Goal: Task Accomplishment & Management: Manage account settings

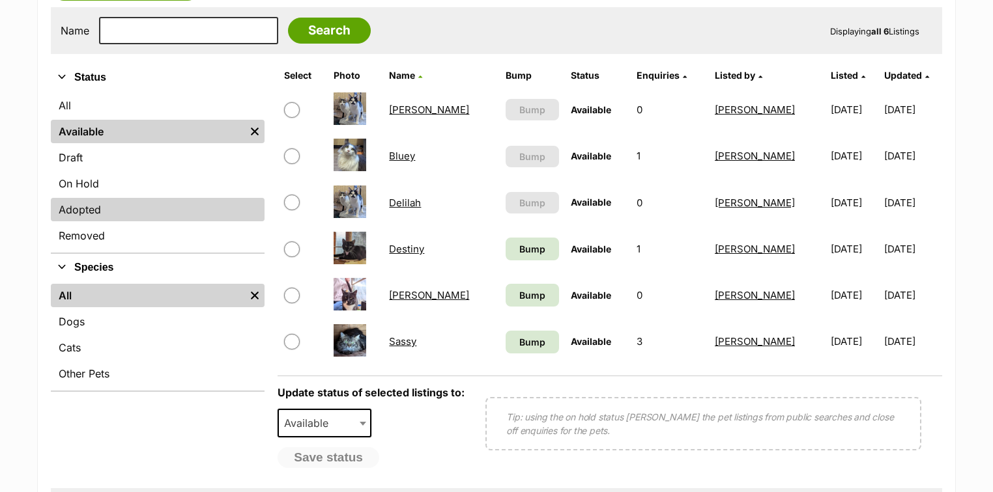
click at [85, 212] on link "Adopted" at bounding box center [158, 209] width 214 height 23
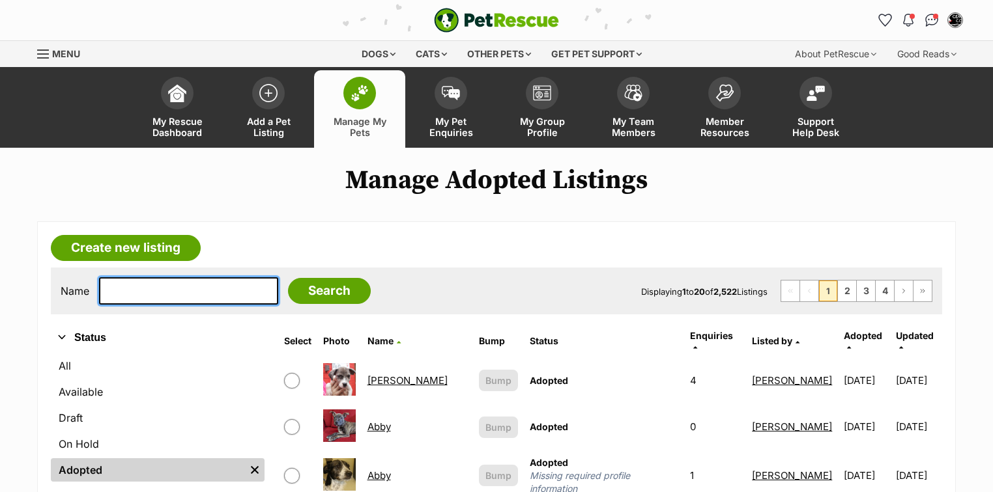
click at [132, 292] on input "text" at bounding box center [188, 290] width 179 height 27
type input "beagle"
click at [288, 278] on input "Search" at bounding box center [329, 291] width 83 height 26
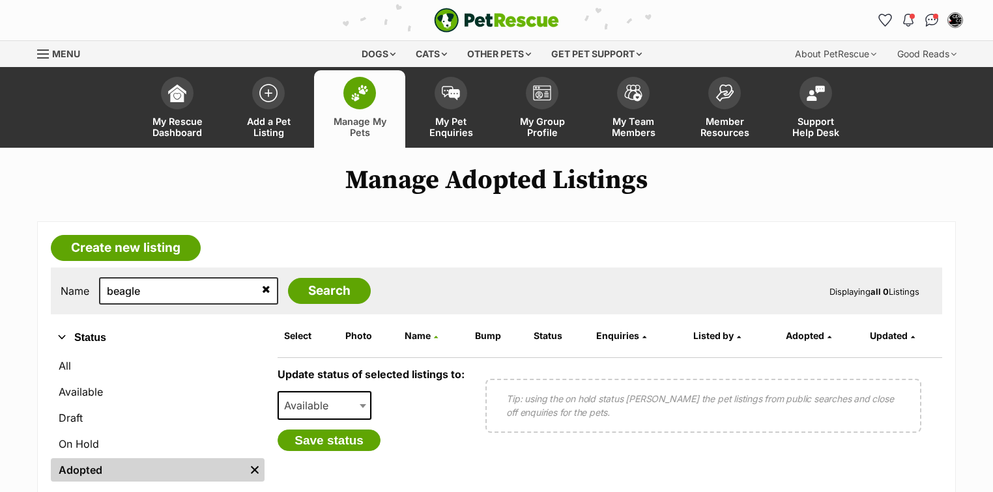
click at [262, 291] on icon at bounding box center [266, 289] width 8 height 10
click at [79, 469] on link "Adopted" at bounding box center [148, 470] width 194 height 23
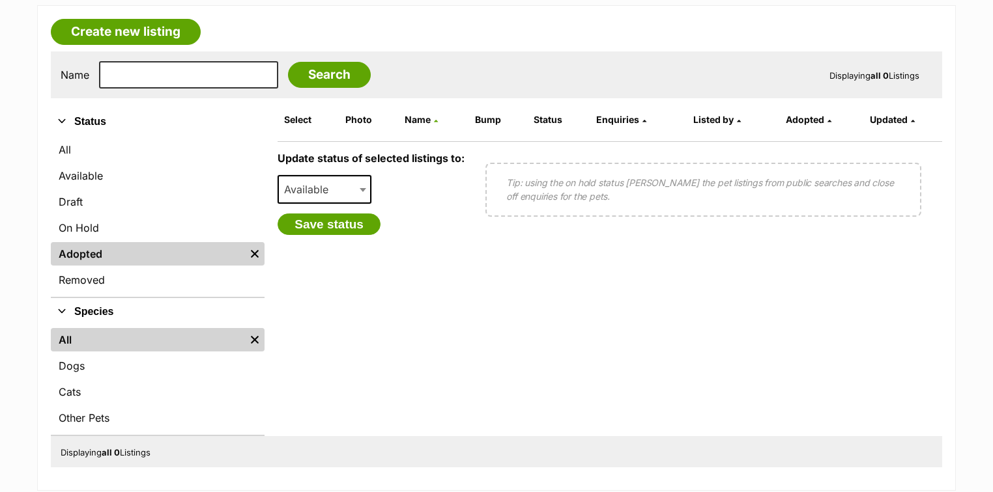
scroll to position [261, 0]
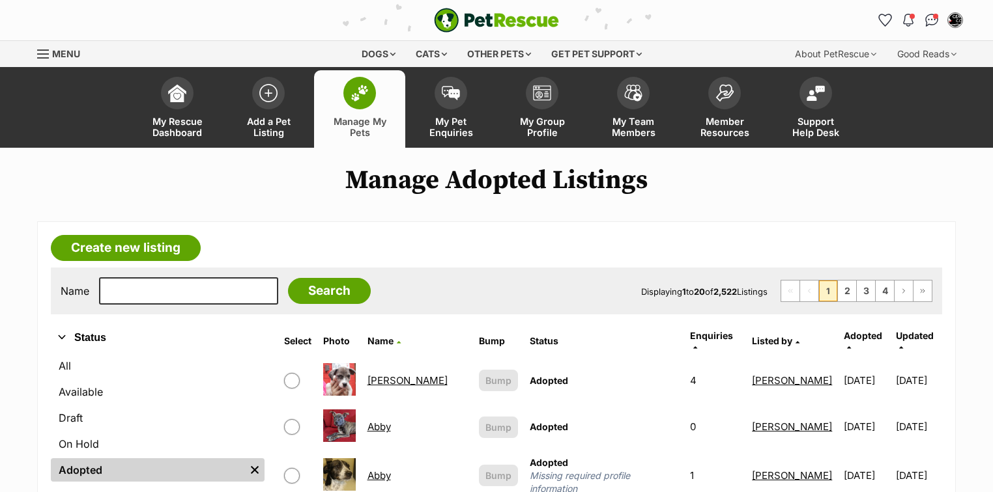
click at [843, 333] on span "Adopted" at bounding box center [862, 335] width 38 height 11
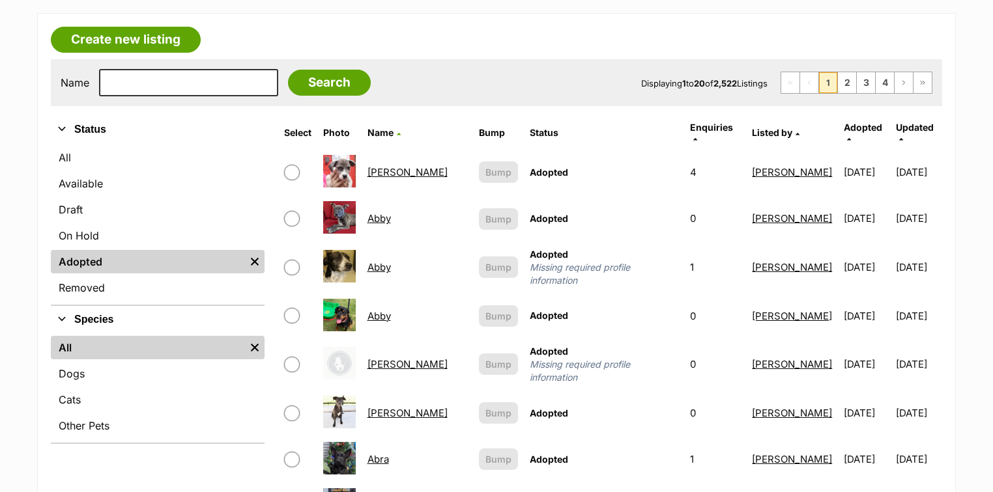
scroll to position [290, 0]
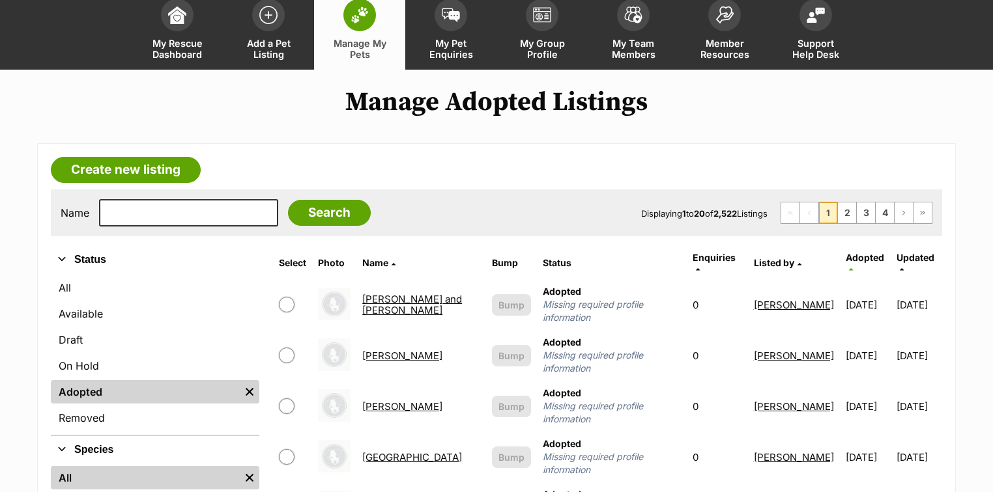
scroll to position [156, 0]
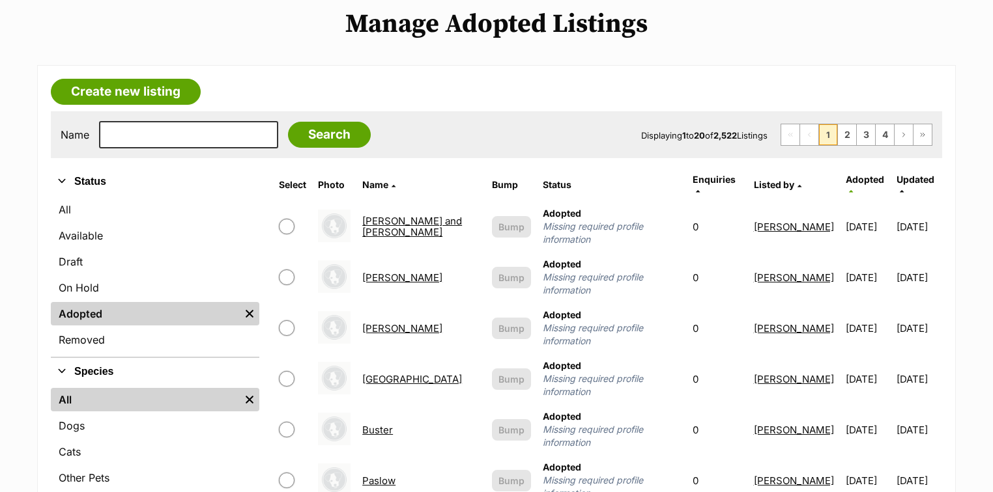
click at [857, 178] on span "Adopted" at bounding box center [864, 179] width 38 height 11
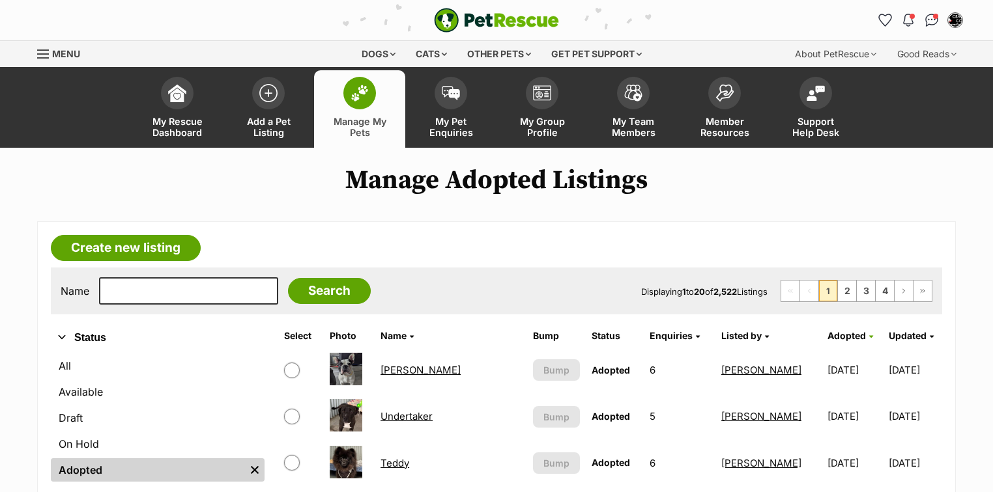
click at [869, 335] on icon at bounding box center [871, 336] width 4 height 7
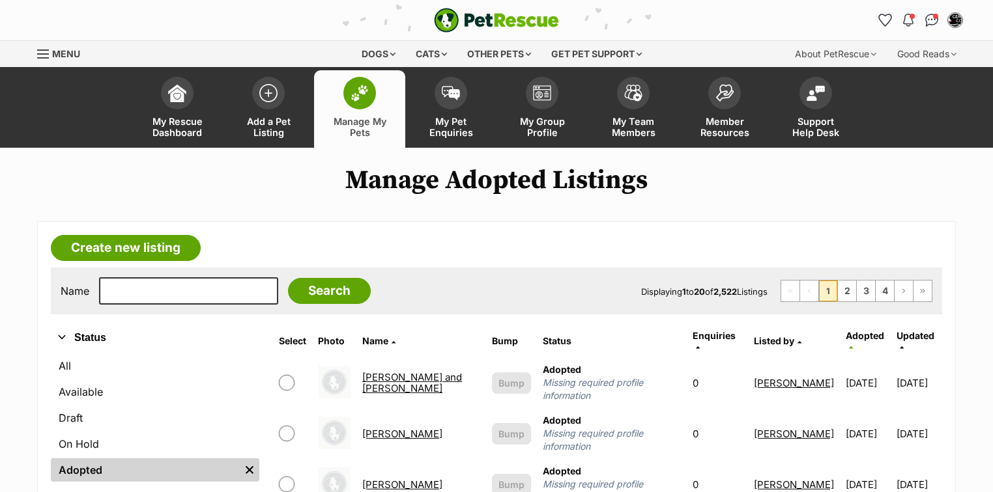
click at [853, 344] on icon at bounding box center [851, 347] width 4 height 7
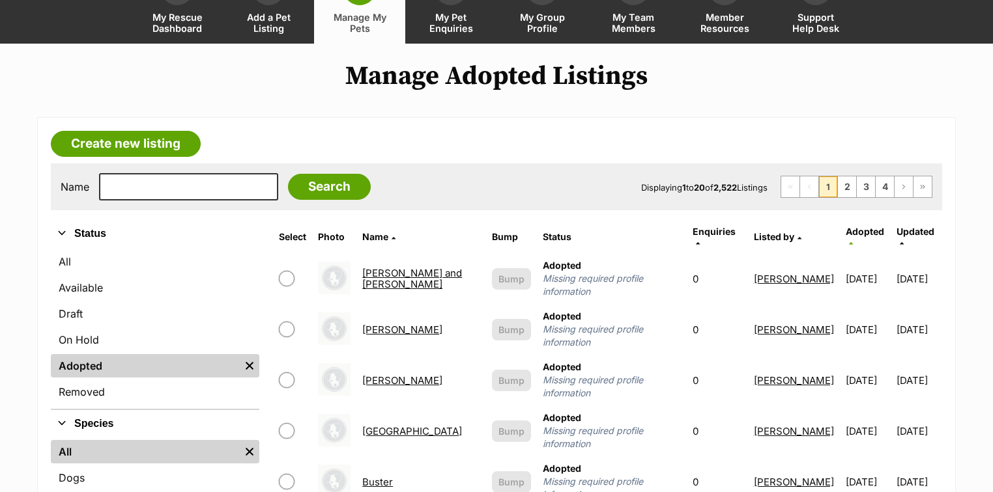
scroll to position [365, 0]
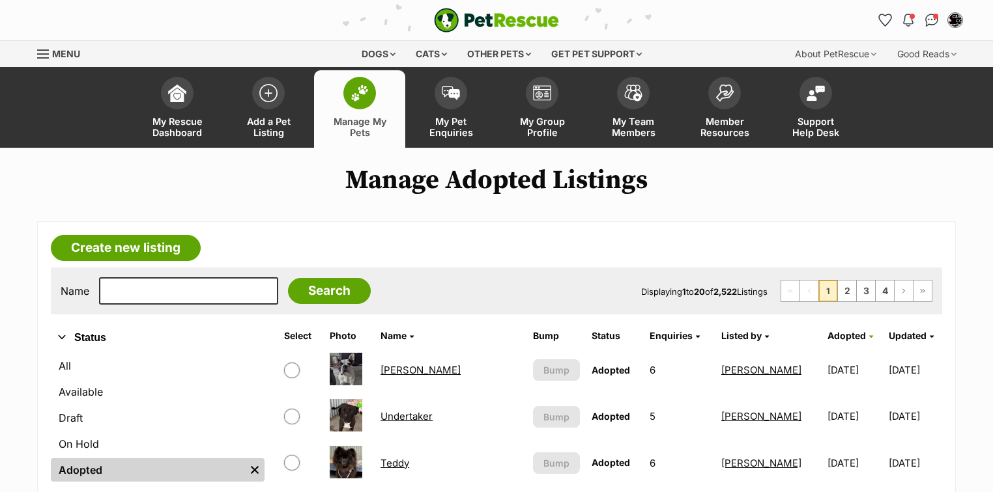
scroll to position [104, 0]
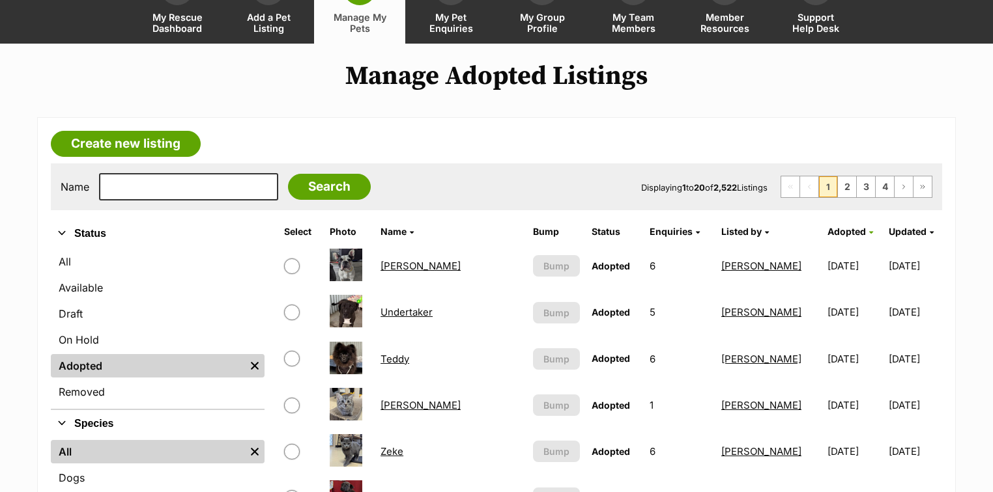
click at [901, 228] on span "Updated" at bounding box center [907, 231] width 38 height 11
